Goal: Navigation & Orientation: Find specific page/section

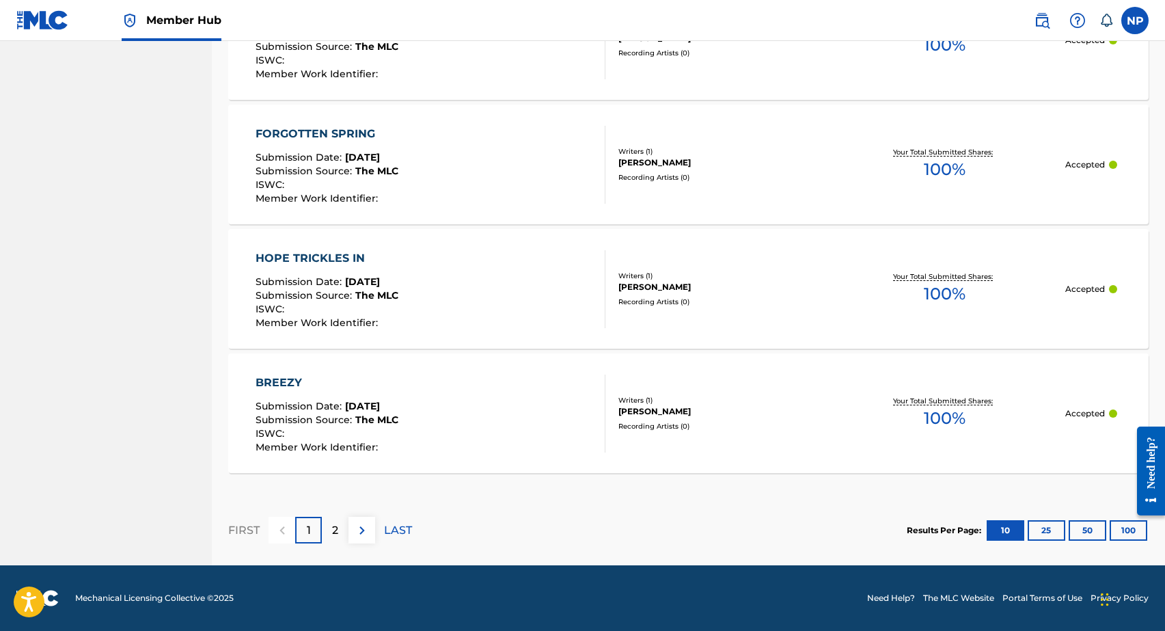
scroll to position [1190, 0]
click at [1041, 517] on div "Results Per Page: 10 25 50 100" at bounding box center [1028, 530] width 242 height 64
click at [1043, 523] on button "25" at bounding box center [1047, 530] width 38 height 20
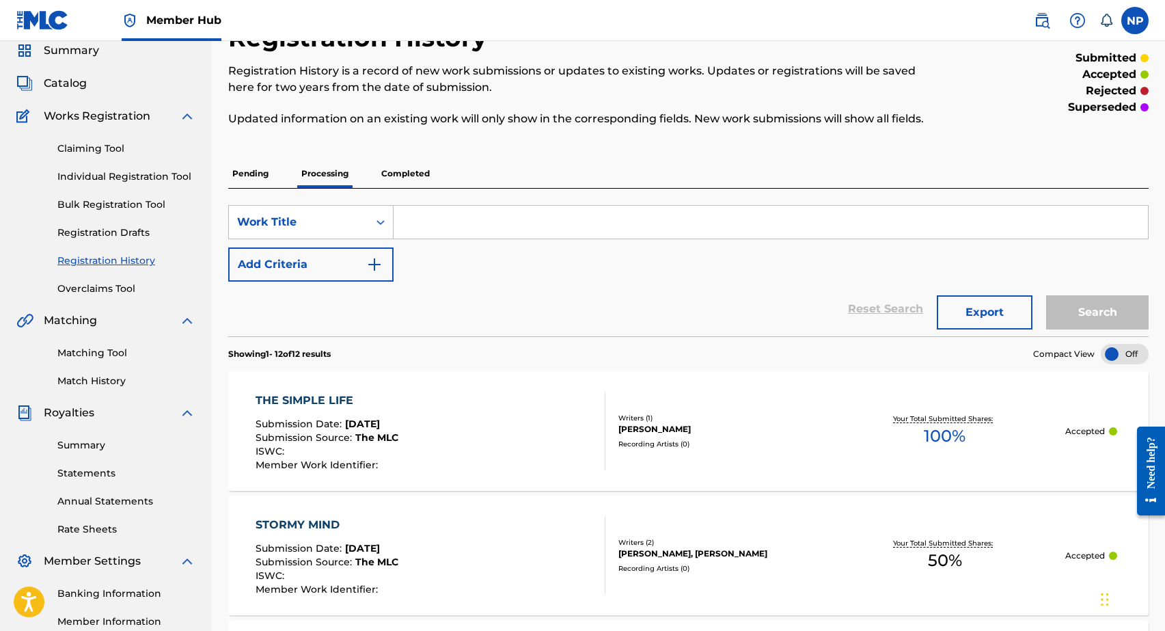
scroll to position [0, 0]
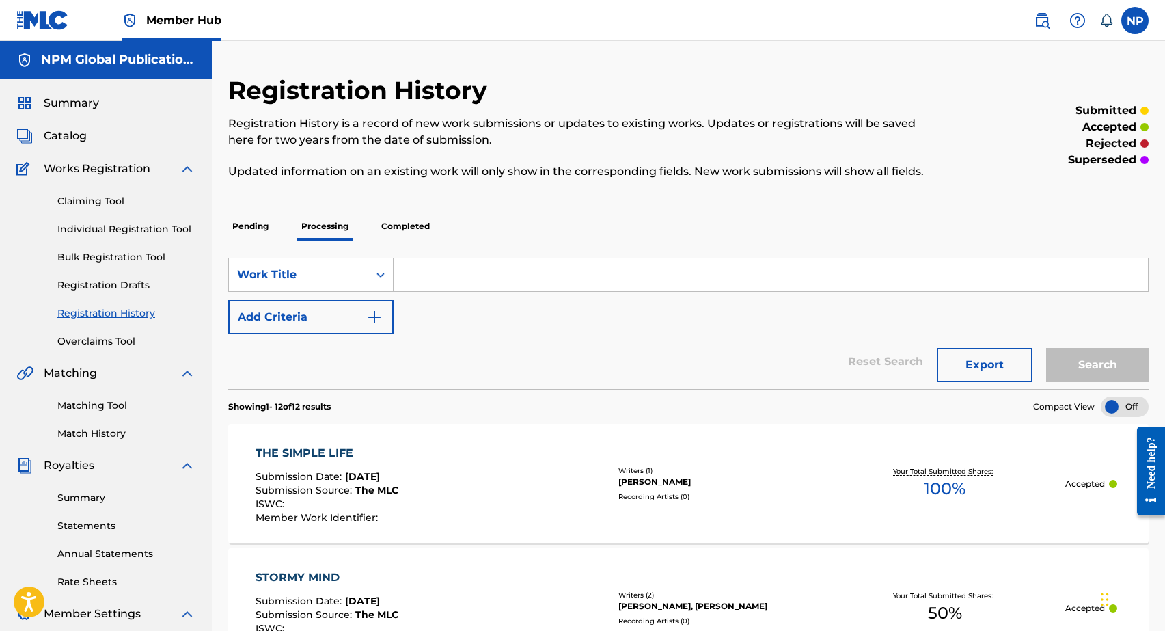
click at [397, 232] on p "Completed" at bounding box center [405, 226] width 57 height 29
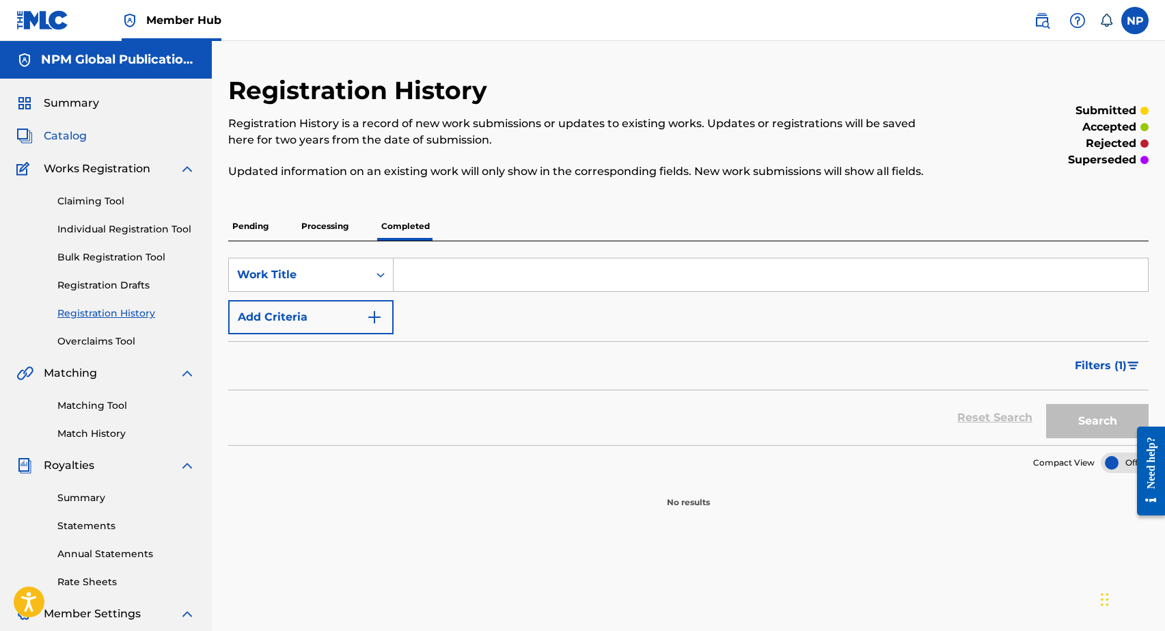
click at [77, 139] on span "Catalog" at bounding box center [65, 136] width 43 height 16
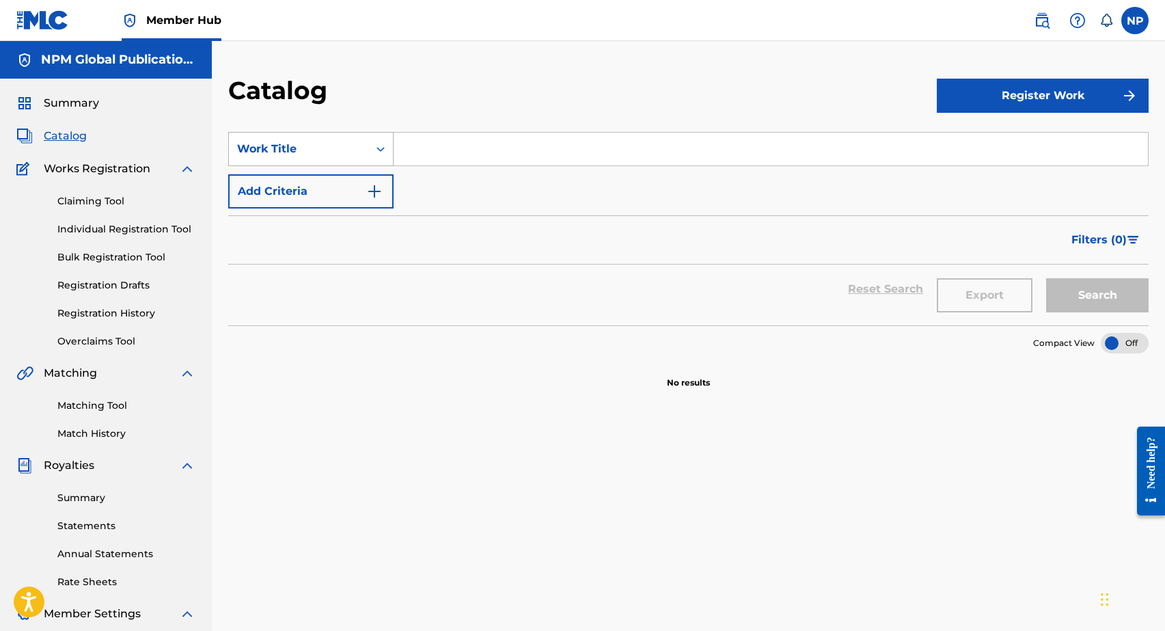
click at [382, 148] on icon "Search Form" at bounding box center [380, 149] width 8 height 5
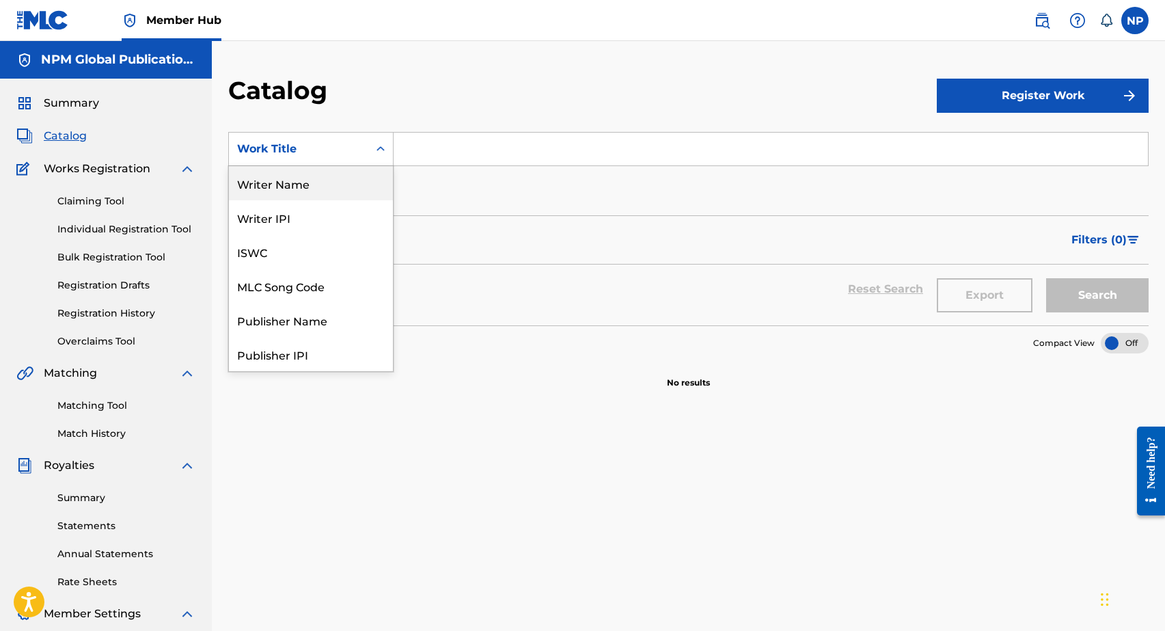
click at [319, 187] on div "Writer Name" at bounding box center [311, 183] width 164 height 34
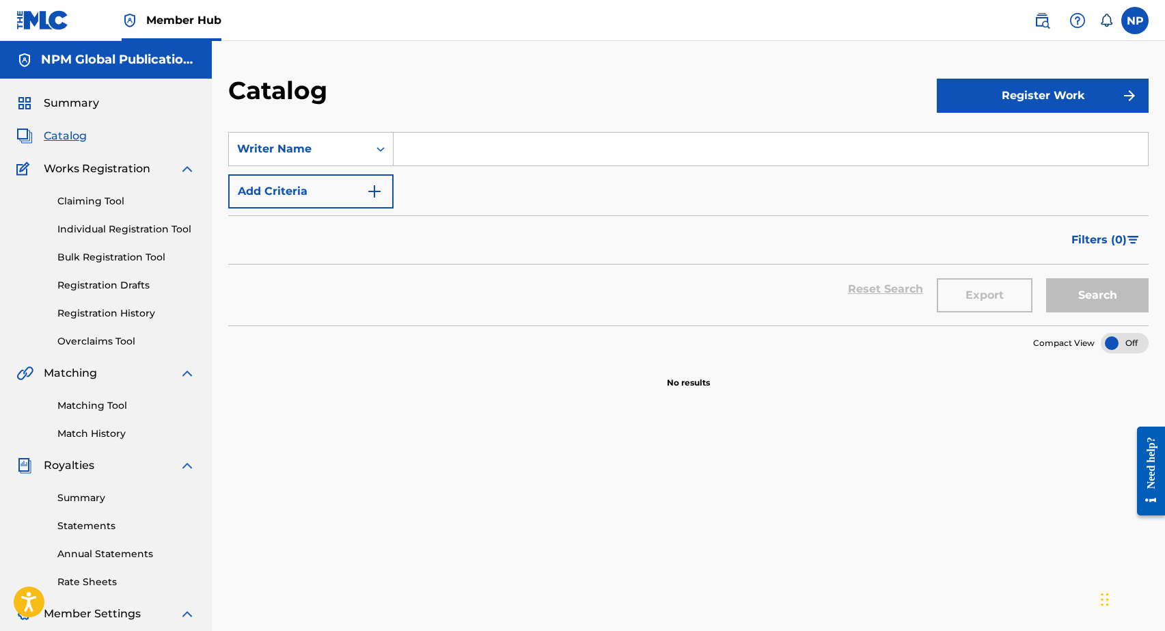
click at [441, 154] on input "Search Form" at bounding box center [771, 149] width 754 height 33
type input "[PERSON_NAME]"
click at [1046, 278] on button "Search" at bounding box center [1097, 295] width 102 height 34
click at [85, 109] on span "Summary" at bounding box center [71, 103] width 55 height 16
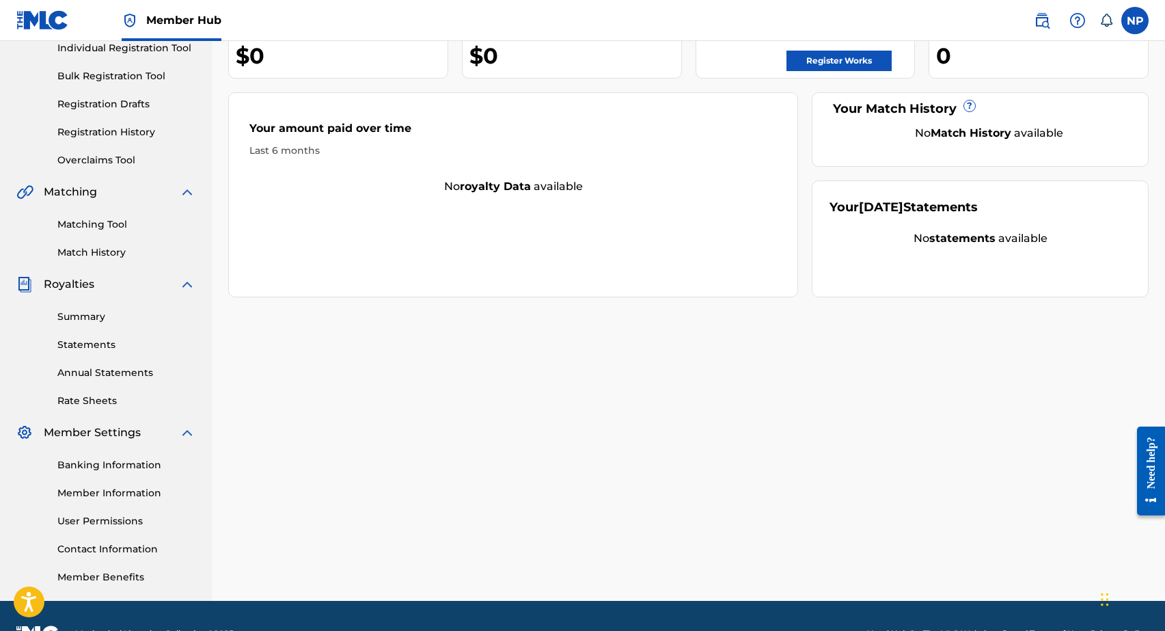
scroll to position [185, 0]
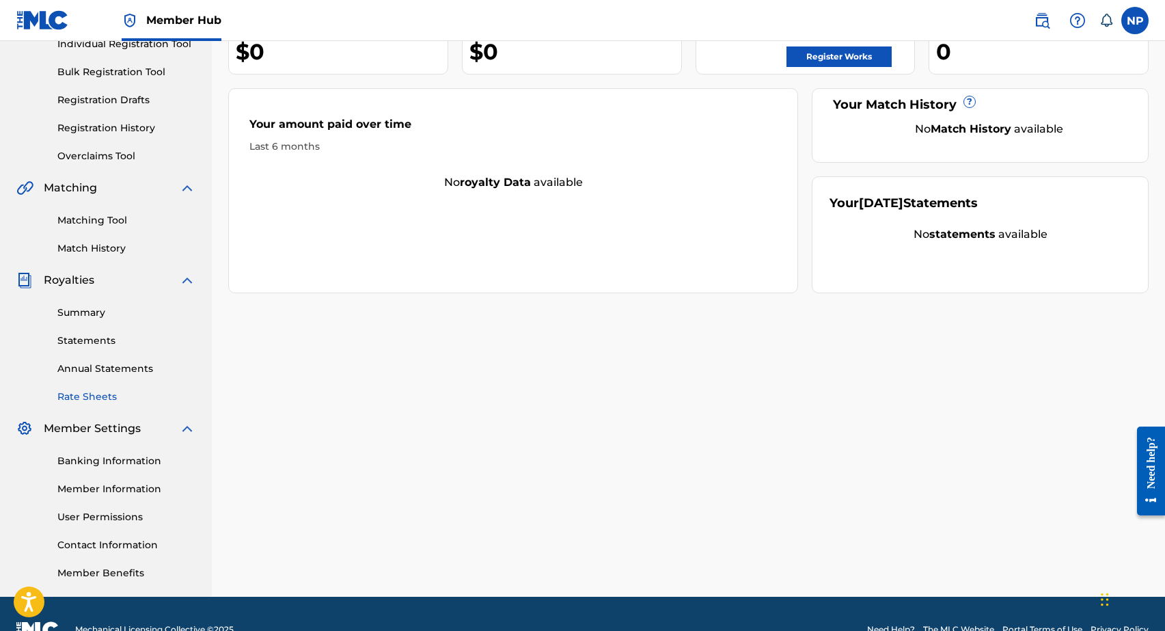
click at [102, 403] on link "Rate Sheets" at bounding box center [126, 396] width 138 height 14
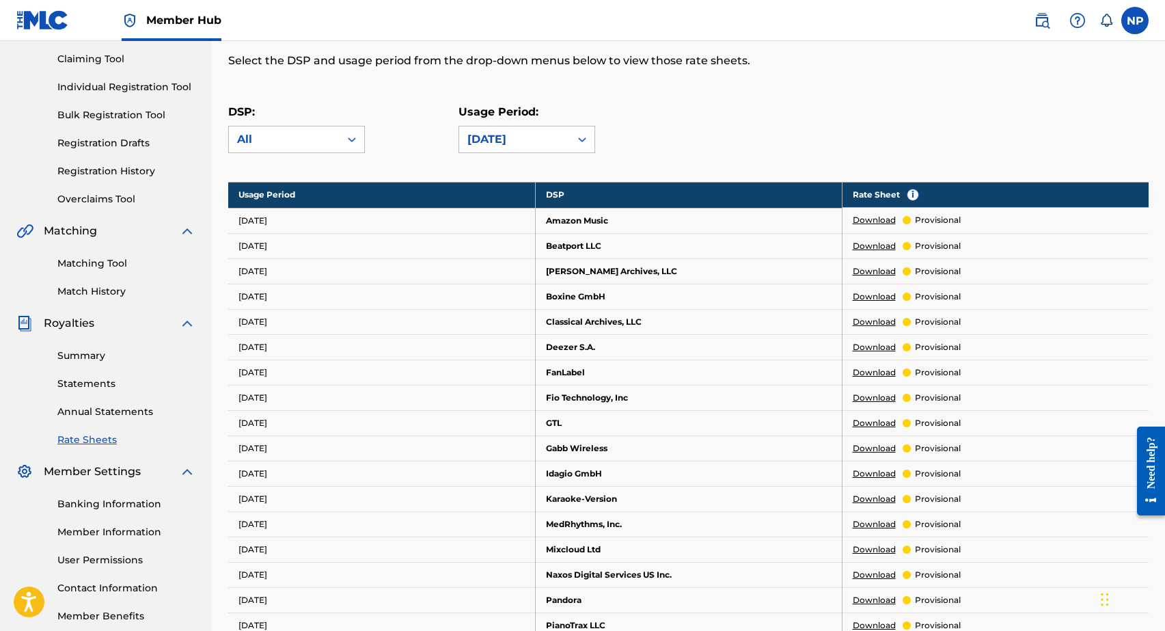
scroll to position [146, 0]
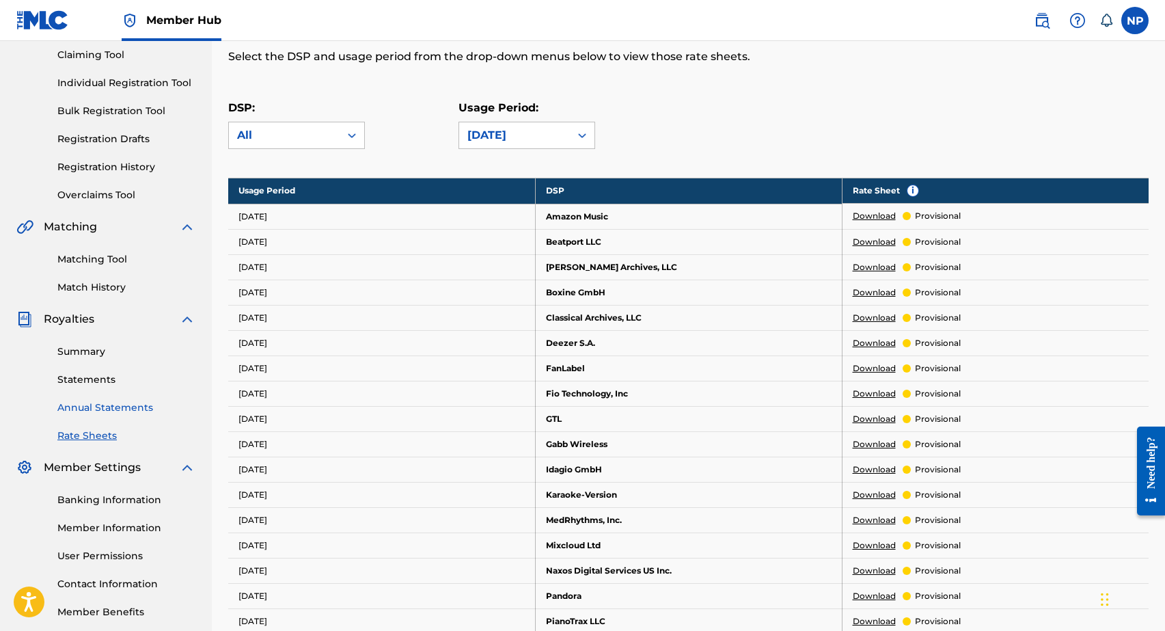
click at [94, 405] on link "Annual Statements" at bounding box center [126, 407] width 138 height 14
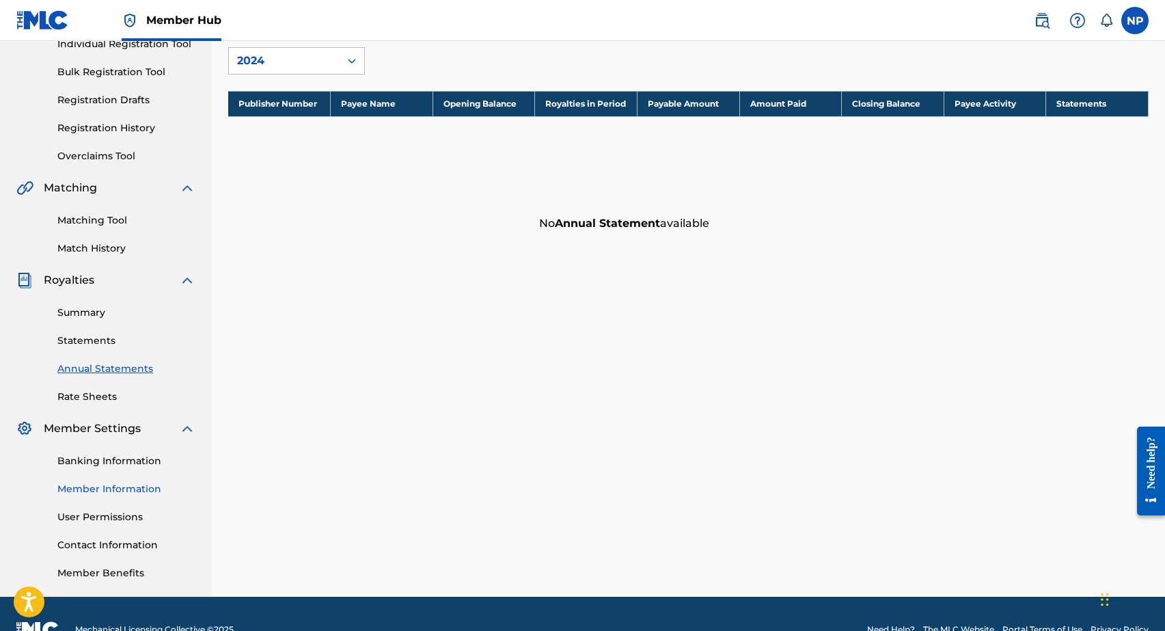
scroll to position [217, 0]
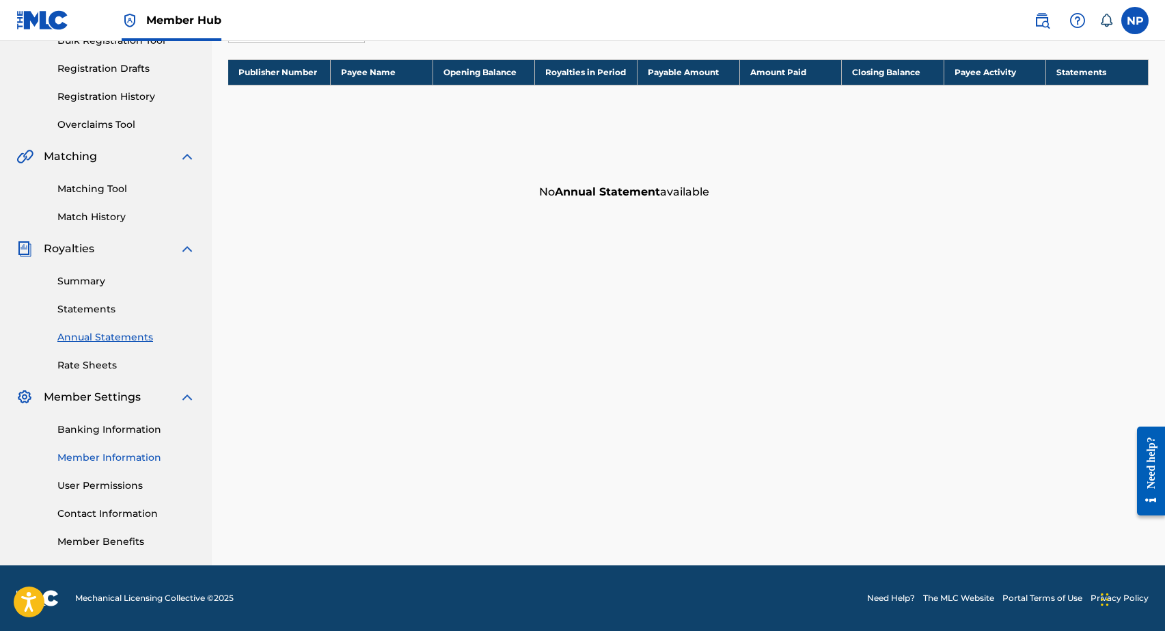
click at [114, 452] on link "Member Information" at bounding box center [126, 457] width 138 height 14
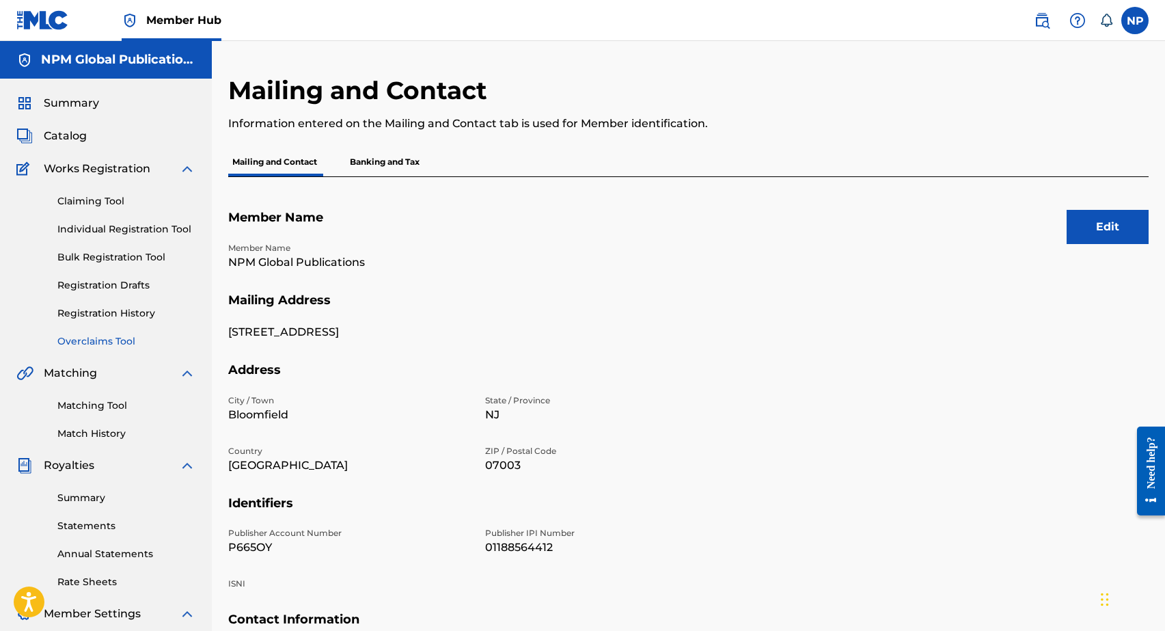
click at [102, 344] on link "Overclaims Tool" at bounding box center [126, 341] width 138 height 14
